Goal: Information Seeking & Learning: Learn about a topic

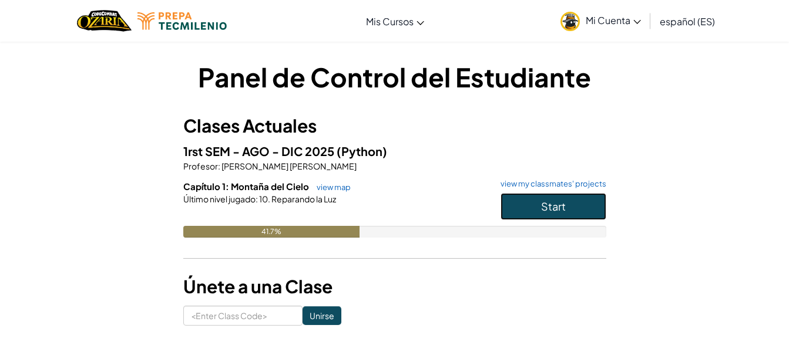
click at [560, 211] on span "Start" at bounding box center [553, 207] width 25 height 14
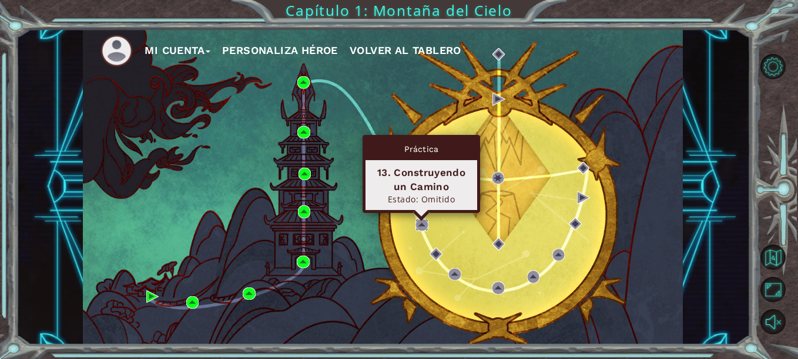
click at [421, 223] on img at bounding box center [421, 225] width 12 height 12
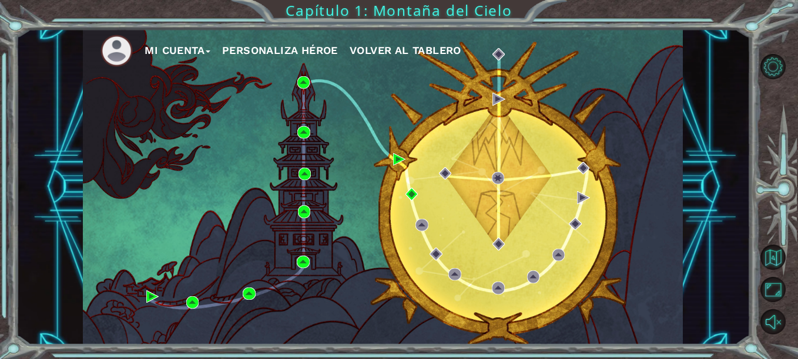
click at [436, 216] on div "Mi Cuenta Personaliza Héroe Volver al Tablero" at bounding box center [383, 187] width 600 height 317
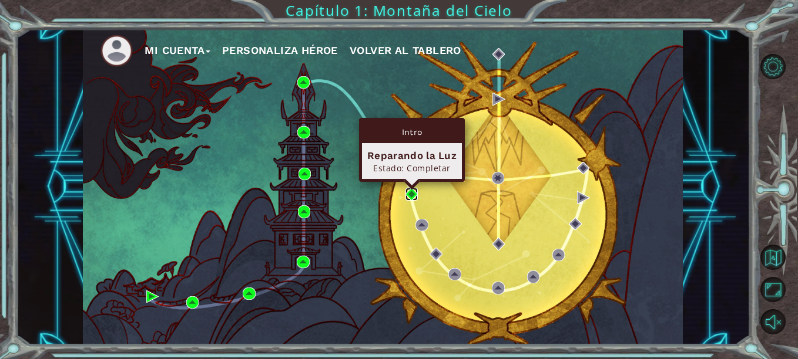
click at [410, 199] on img at bounding box center [411, 194] width 12 height 12
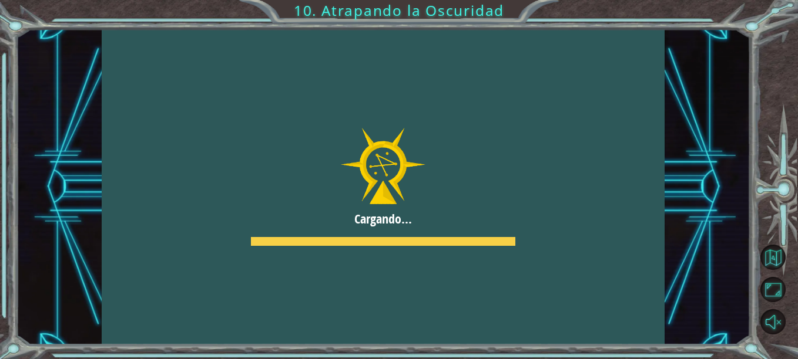
drag, startPoint x: 401, startPoint y: 254, endPoint x: 600, endPoint y: 260, distance: 198.6
click at [600, 260] on div at bounding box center [383, 187] width 563 height 317
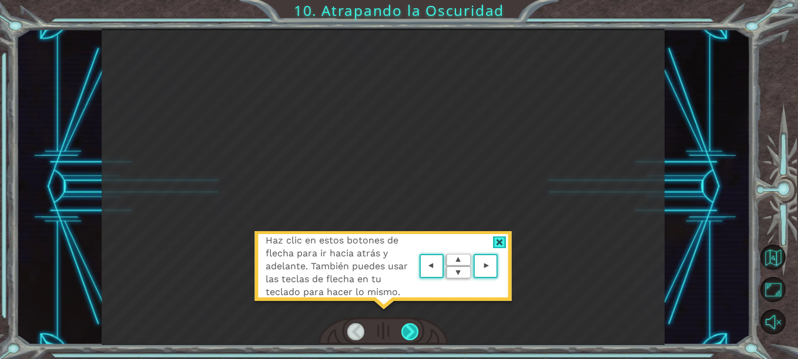
click at [415, 335] on div at bounding box center [409, 332] width 17 height 17
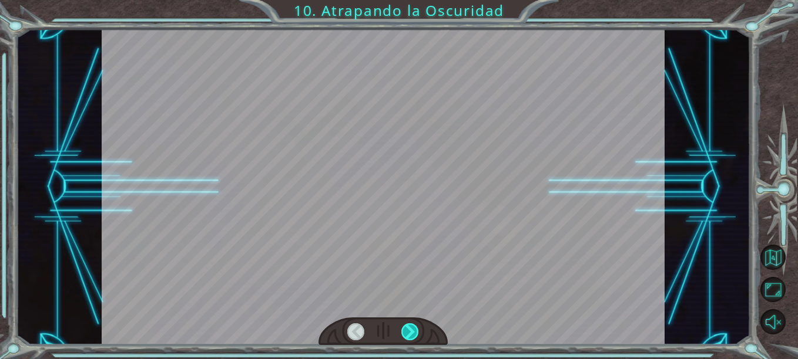
click at [415, 335] on div at bounding box center [409, 332] width 17 height 17
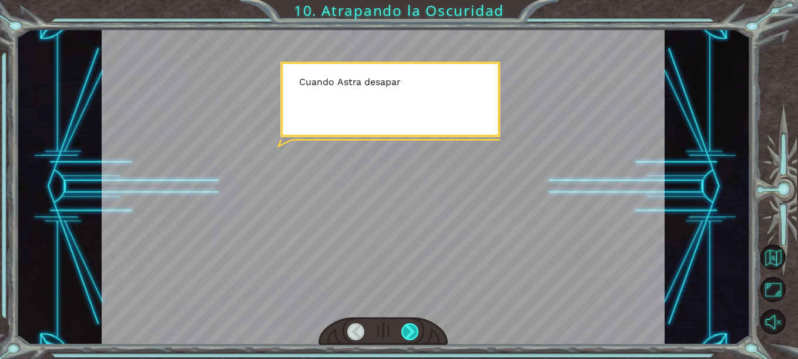
click at [415, 335] on div at bounding box center [409, 332] width 17 height 17
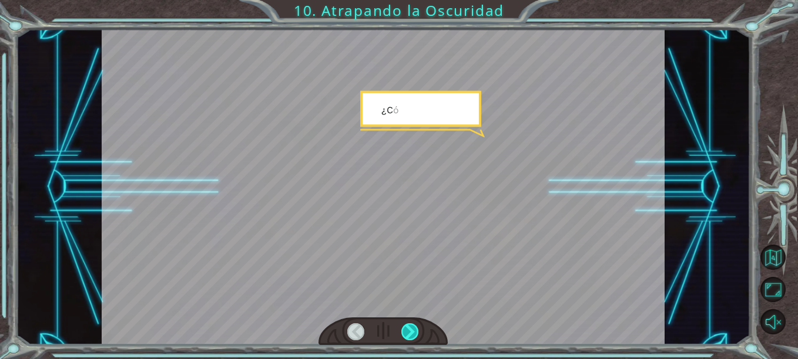
click at [415, 335] on div at bounding box center [409, 332] width 17 height 17
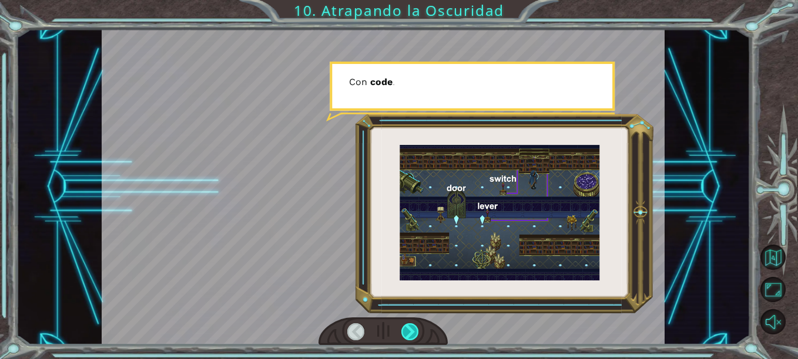
click at [411, 331] on div at bounding box center [409, 332] width 17 height 17
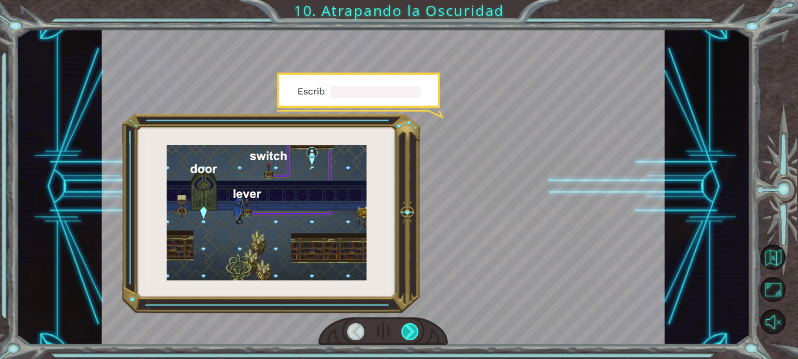
click at [411, 331] on div at bounding box center [409, 332] width 17 height 17
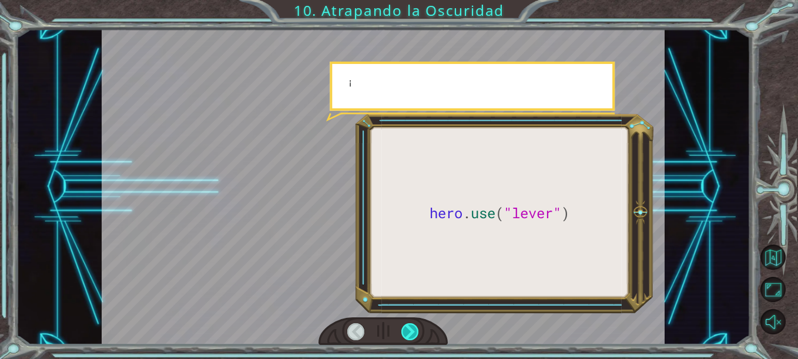
click at [411, 331] on div at bounding box center [409, 332] width 17 height 17
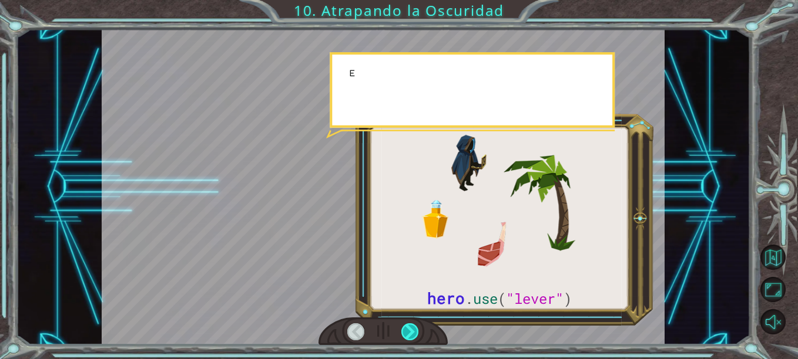
click at [411, 331] on div at bounding box center [409, 332] width 17 height 17
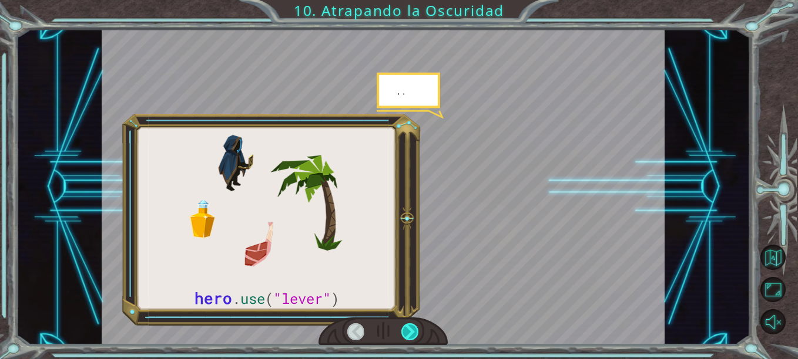
click at [411, 331] on div at bounding box center [409, 332] width 17 height 17
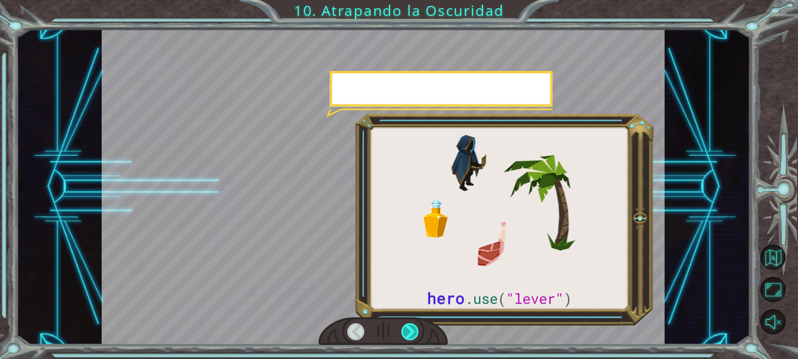
click at [411, 331] on div at bounding box center [409, 332] width 17 height 17
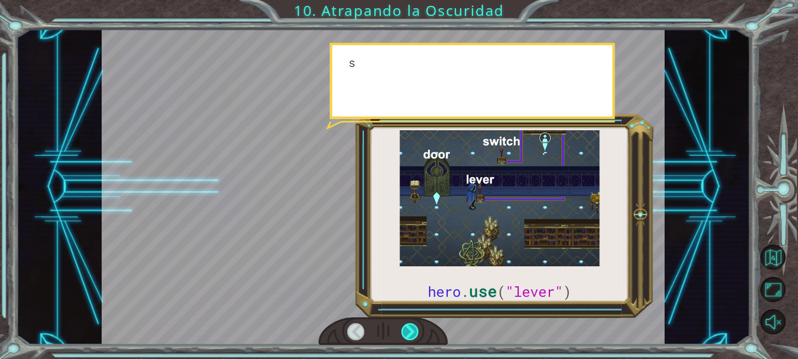
click at [411, 331] on div at bounding box center [409, 332] width 17 height 17
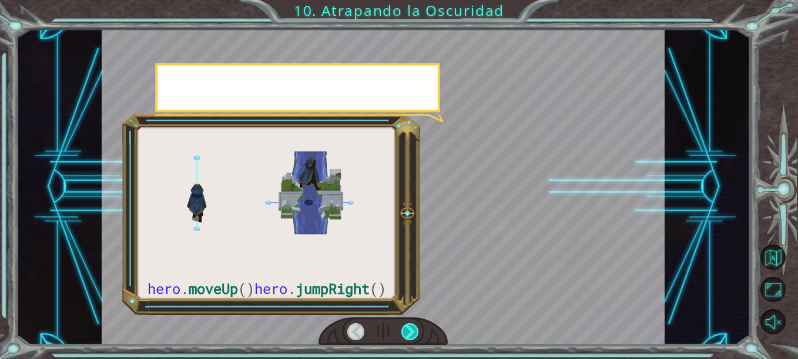
click at [411, 331] on div at bounding box center [409, 332] width 17 height 17
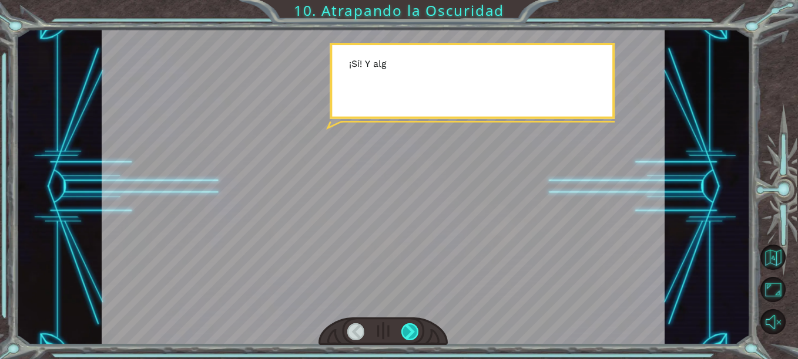
click at [411, 331] on div at bounding box center [409, 332] width 17 height 17
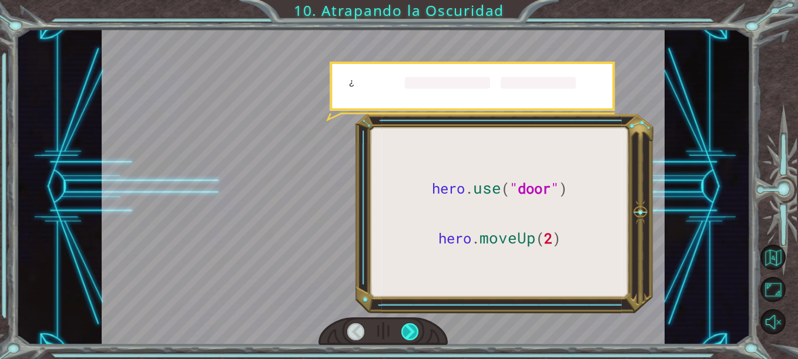
click at [411, 331] on div at bounding box center [409, 332] width 17 height 17
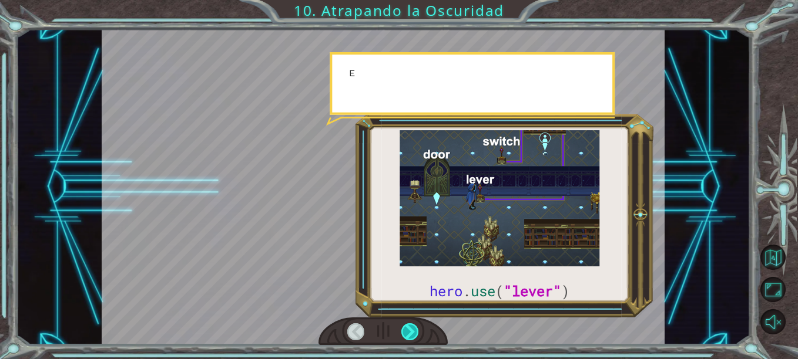
click at [411, 331] on div at bounding box center [409, 332] width 17 height 17
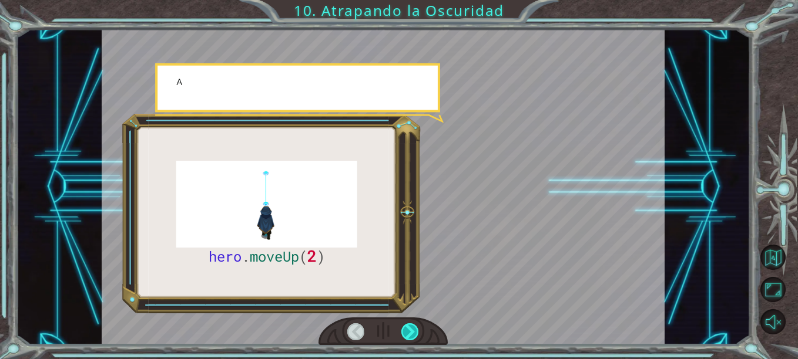
click at [411, 331] on div at bounding box center [409, 332] width 17 height 17
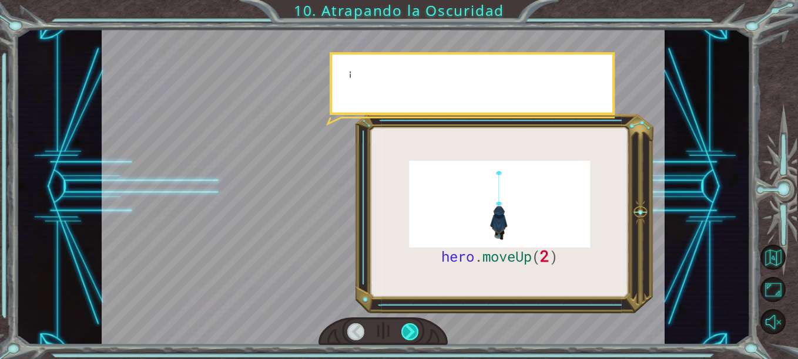
click at [411, 331] on div at bounding box center [409, 332] width 17 height 17
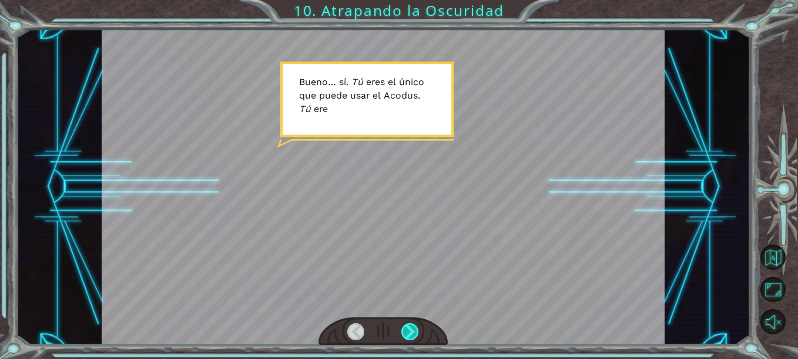
click at [411, 331] on div at bounding box center [409, 332] width 17 height 17
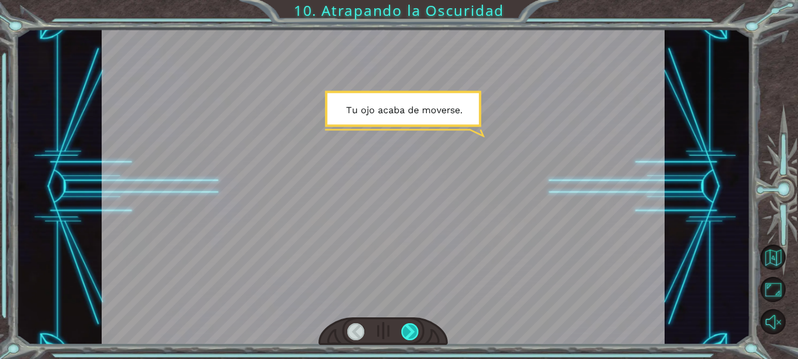
click at [411, 331] on div at bounding box center [409, 332] width 17 height 17
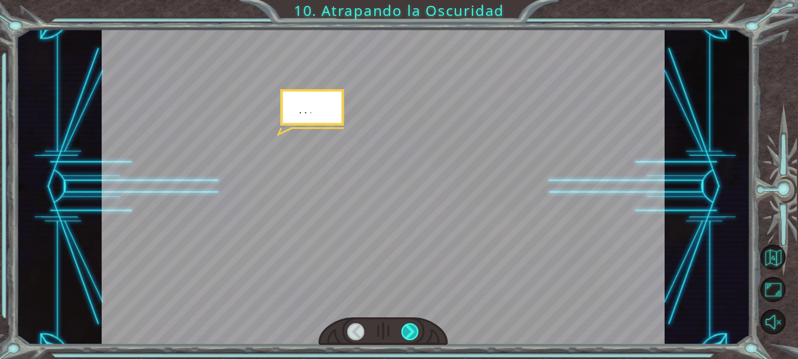
click at [411, 331] on div at bounding box center [409, 332] width 17 height 17
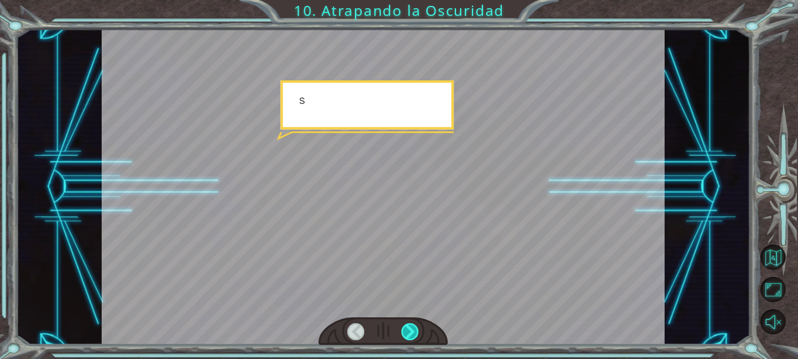
click at [411, 331] on div at bounding box center [409, 332] width 17 height 17
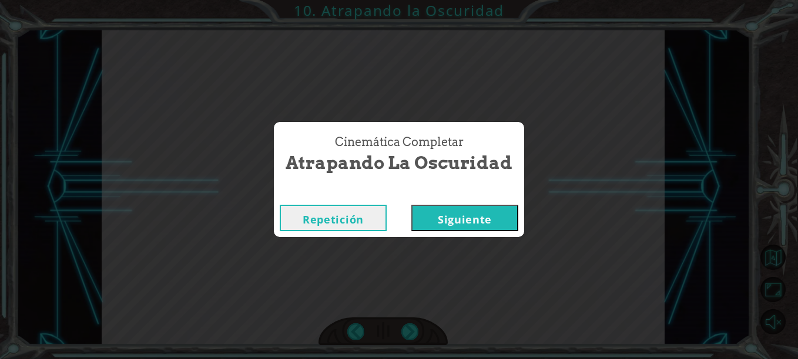
click at [452, 223] on button "Siguiente" at bounding box center [464, 218] width 107 height 26
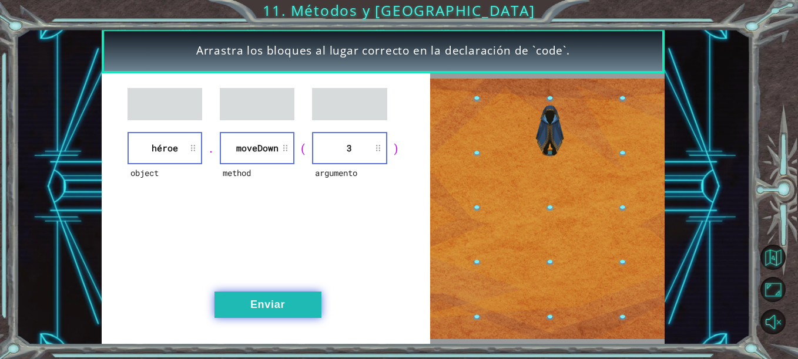
click at [271, 314] on button "Enviar" at bounding box center [267, 305] width 107 height 26
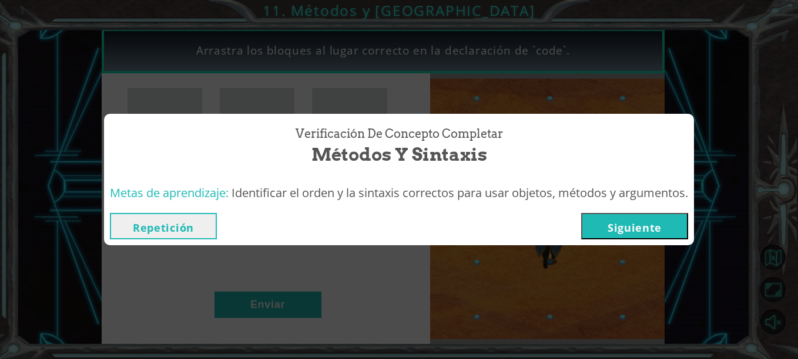
click at [615, 233] on button "Siguiente" at bounding box center [634, 226] width 107 height 26
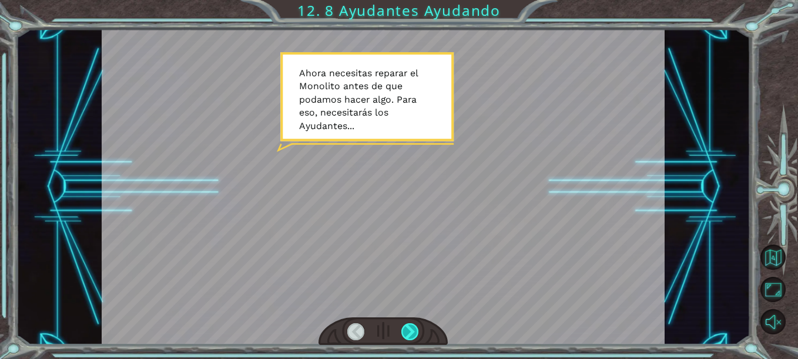
click at [413, 333] on div at bounding box center [409, 332] width 17 height 17
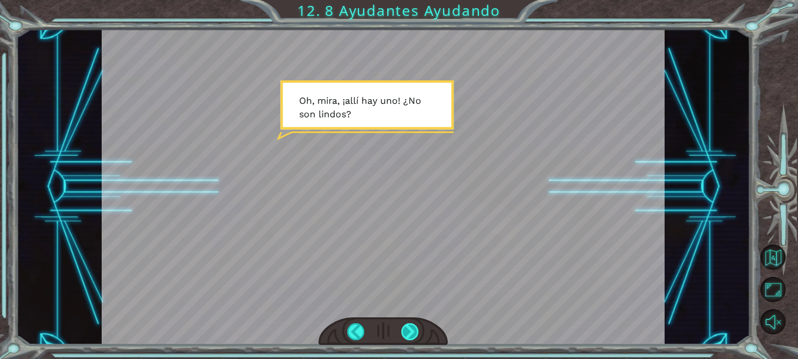
click at [413, 333] on div at bounding box center [409, 332] width 17 height 17
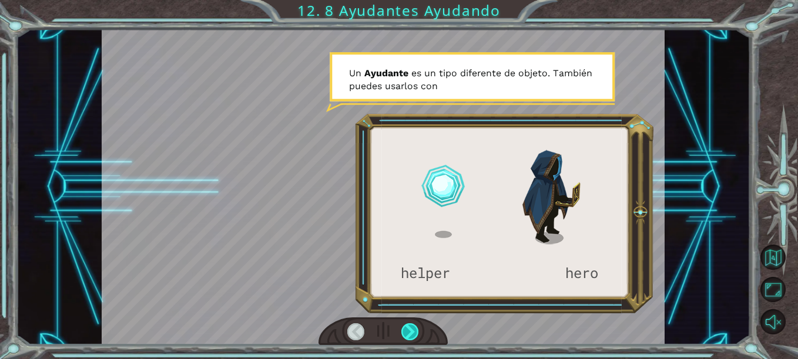
click at [413, 333] on div at bounding box center [409, 332] width 17 height 17
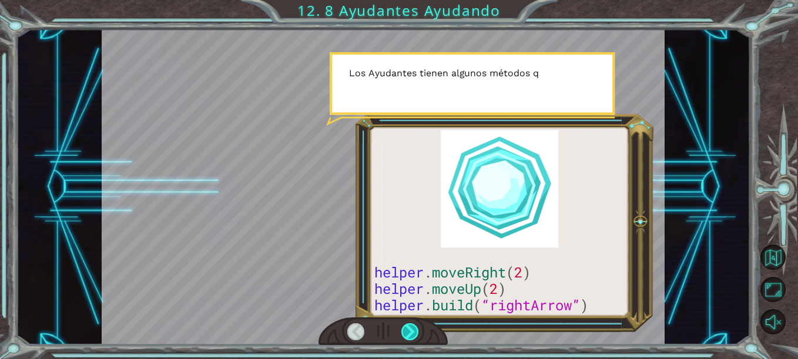
click at [413, 333] on div at bounding box center [409, 332] width 17 height 17
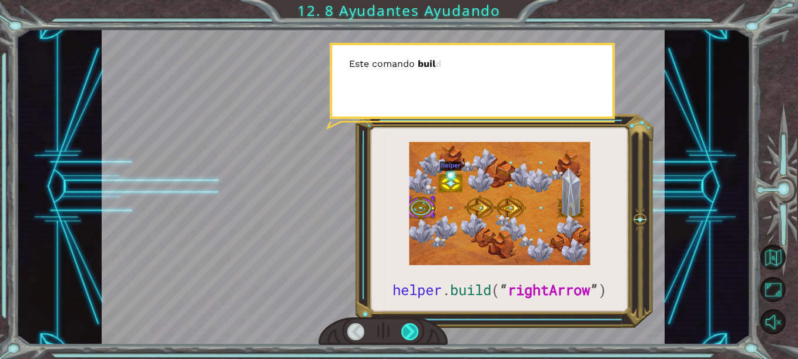
click at [413, 333] on div at bounding box center [409, 332] width 17 height 17
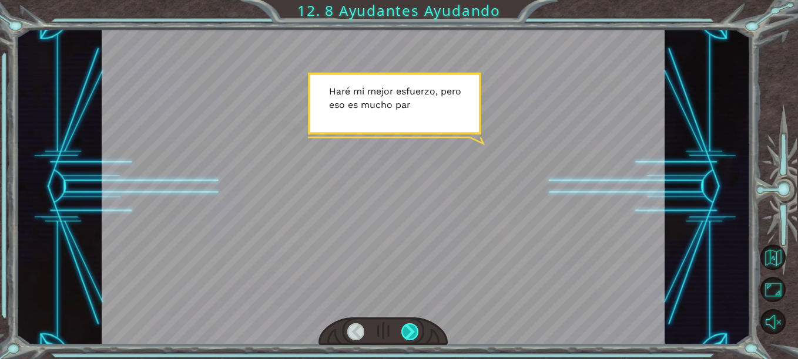
click at [413, 333] on div at bounding box center [409, 332] width 17 height 17
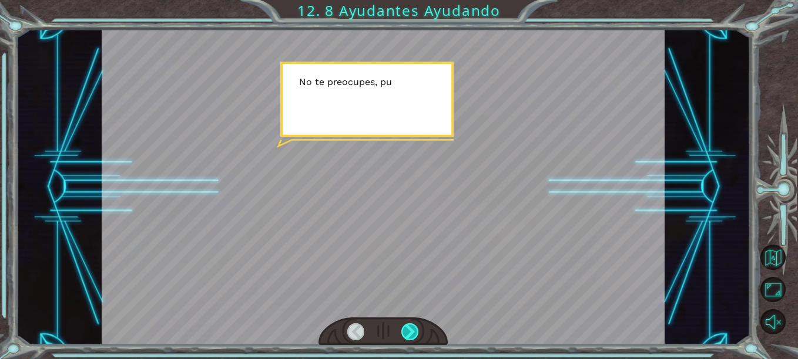
click at [413, 333] on div at bounding box center [409, 332] width 17 height 17
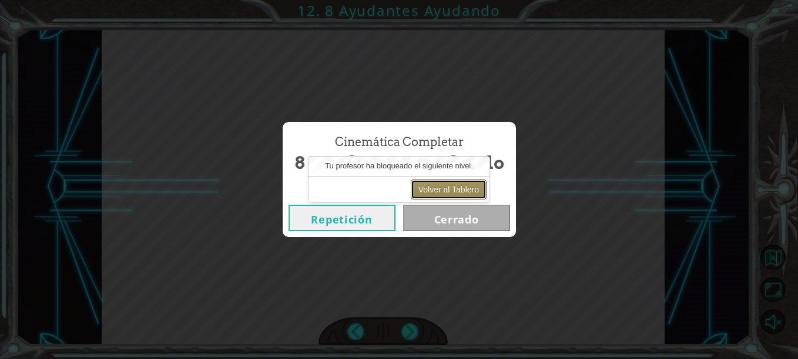
click at [449, 196] on button "Volver al Tablero" at bounding box center [448, 190] width 76 height 20
